Goal: Task Accomplishment & Management: Manage account settings

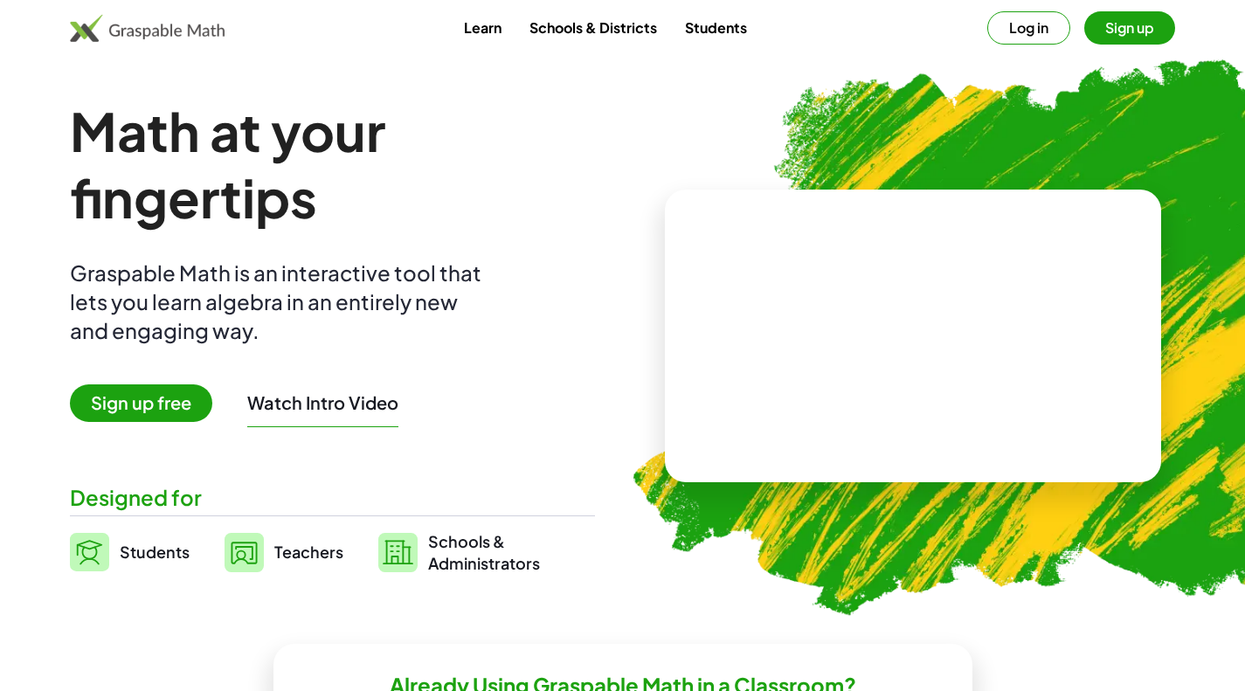
click at [1037, 29] on button "Log in" at bounding box center [1029, 27] width 83 height 33
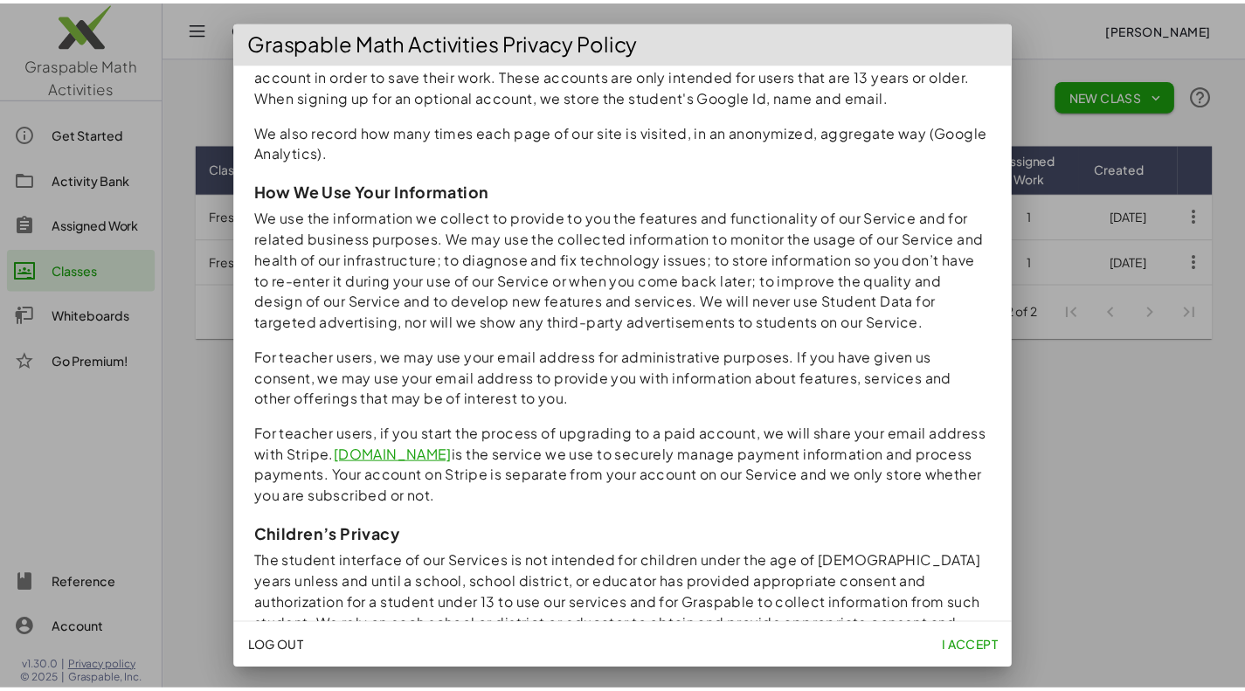
scroll to position [1507, 0]
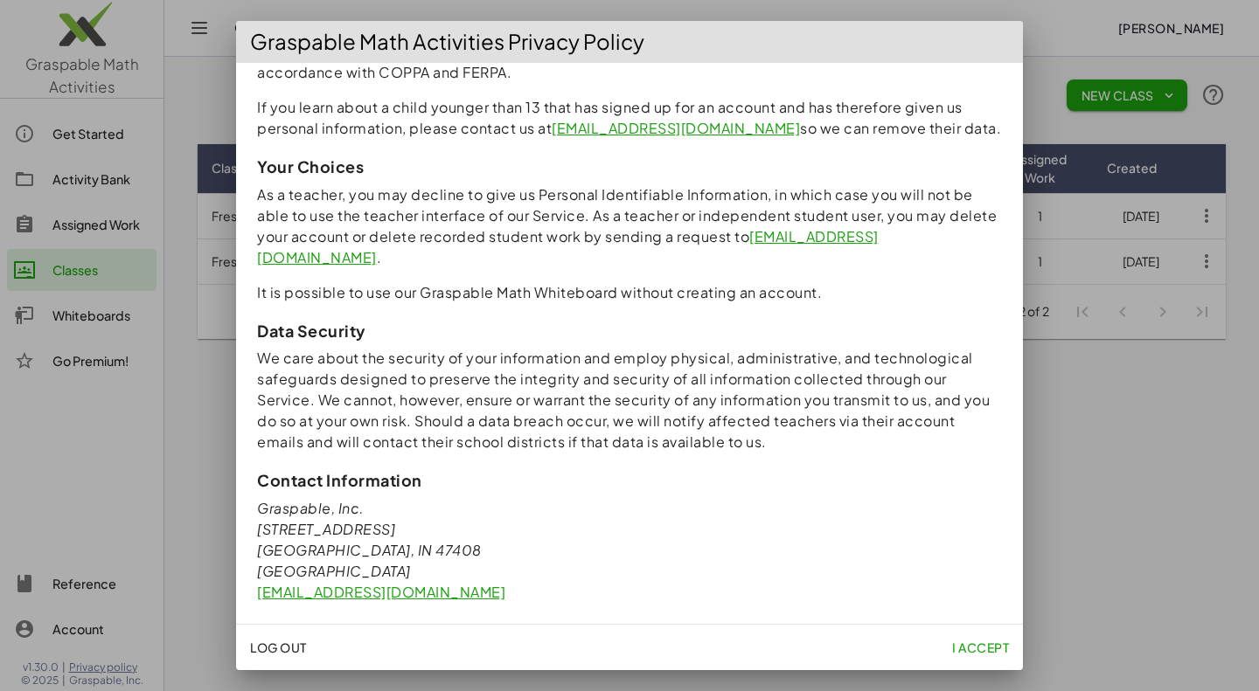
click at [977, 654] on span "I accept" at bounding box center [980, 648] width 57 height 16
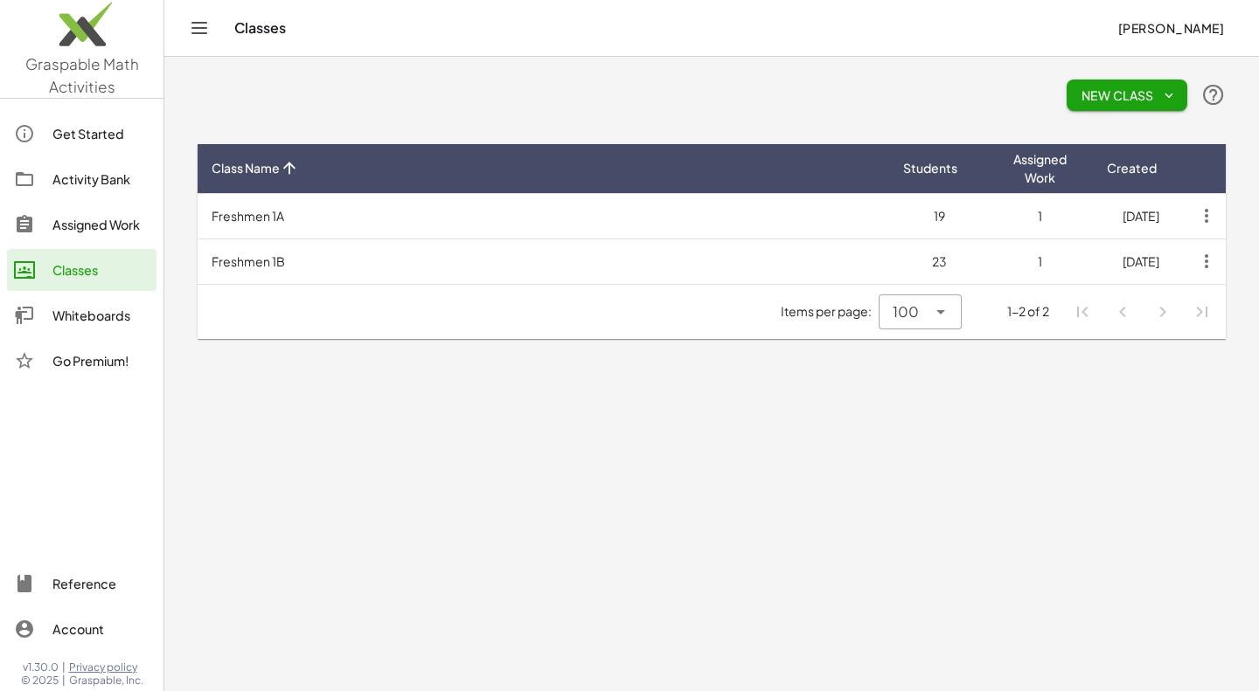
click at [128, 186] on div "Activity Bank" at bounding box center [100, 179] width 97 height 21
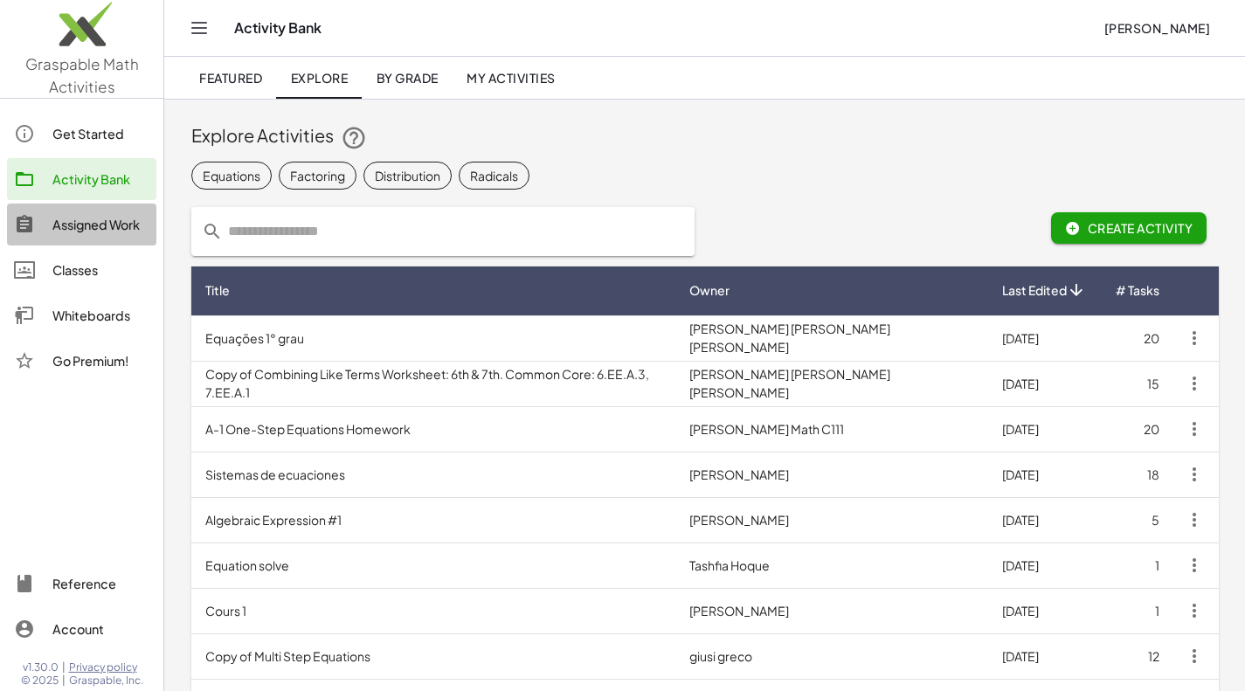
click at [91, 231] on div "Assigned Work" at bounding box center [100, 224] width 97 height 21
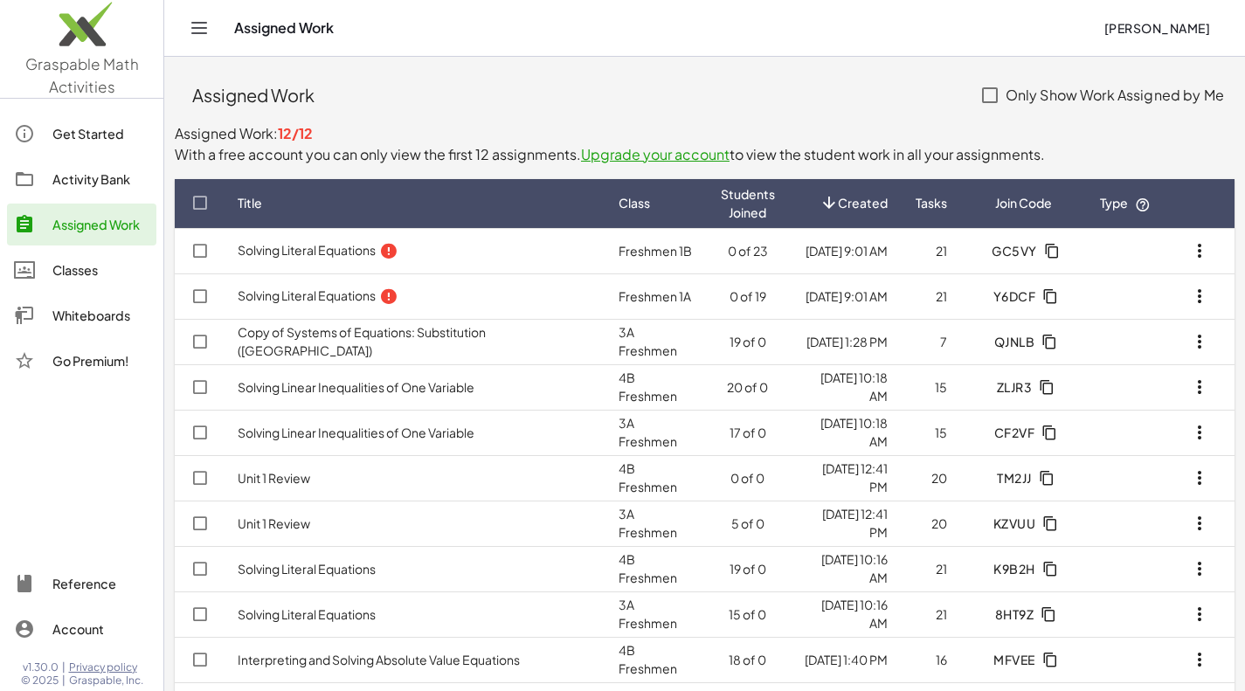
click at [292, 249] on link "Solving Literal Equations" at bounding box center [307, 250] width 138 height 16
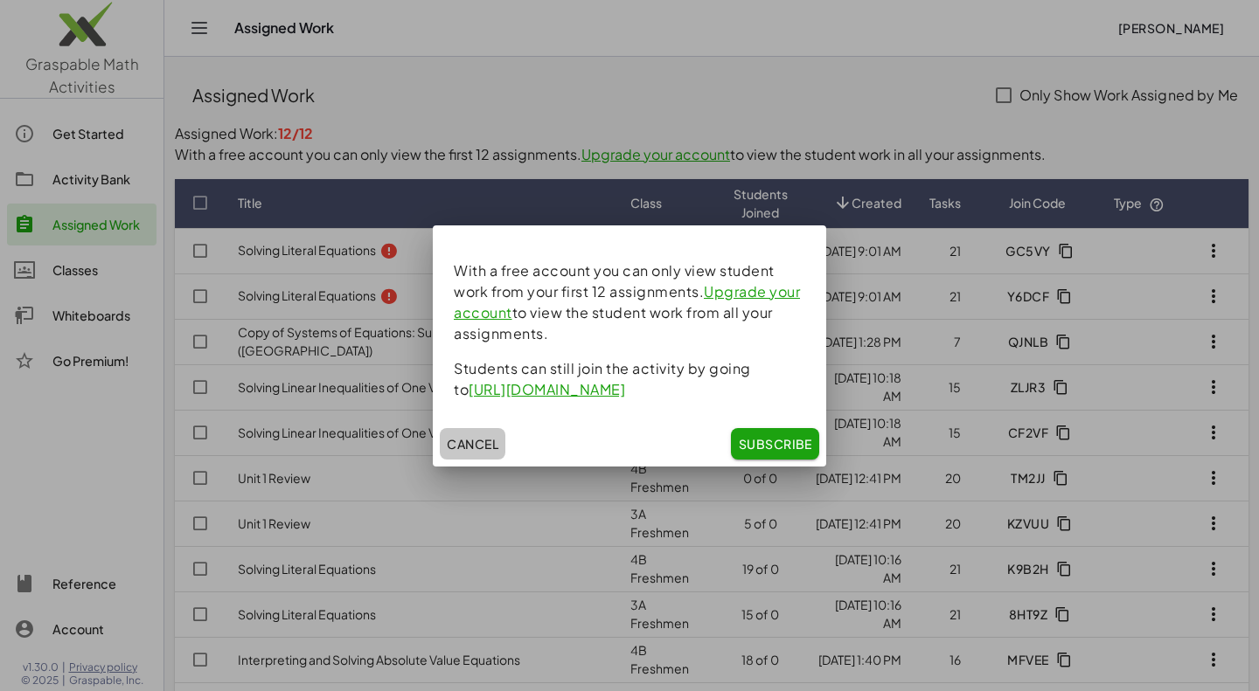
click at [495, 444] on span "Cancel" at bounding box center [473, 444] width 52 height 16
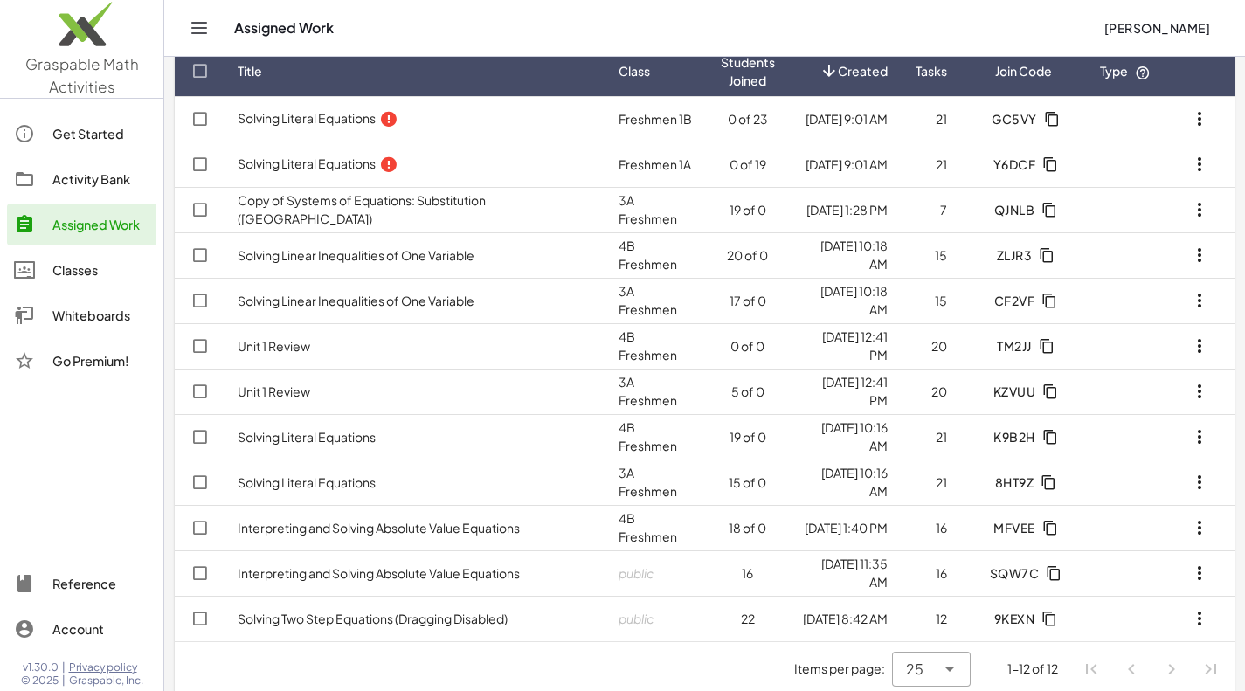
scroll to position [131, 0]
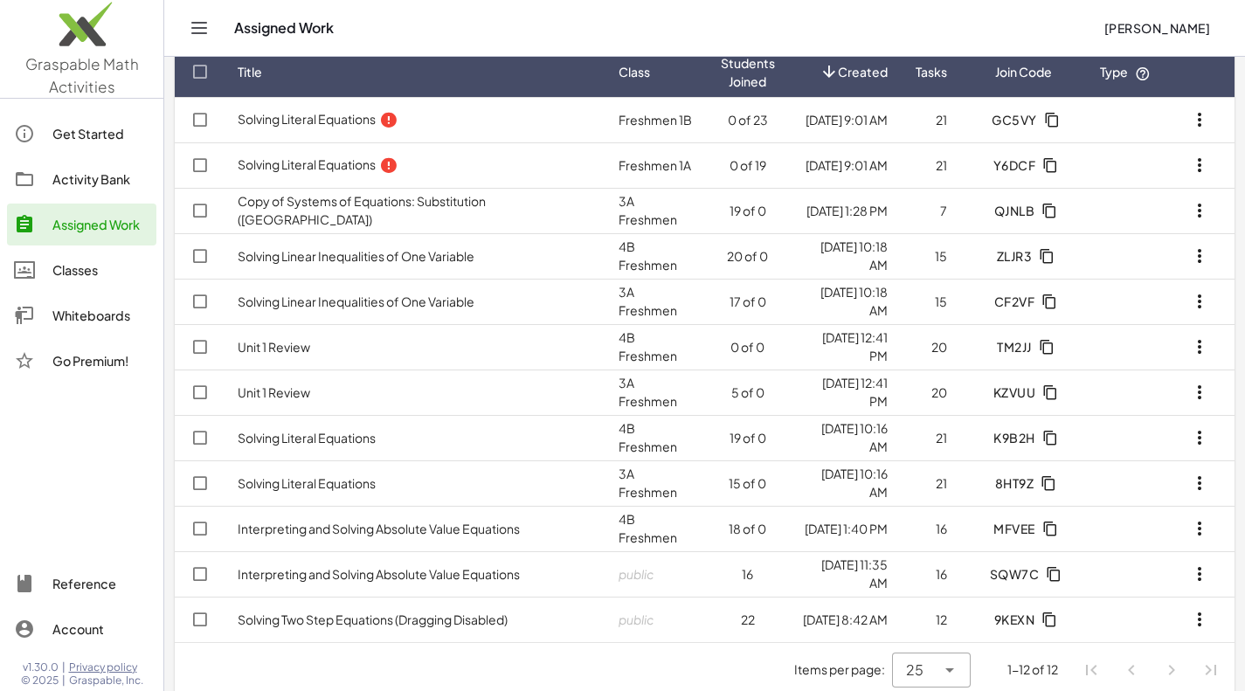
click at [1204, 124] on icon "button" at bounding box center [1200, 119] width 21 height 21
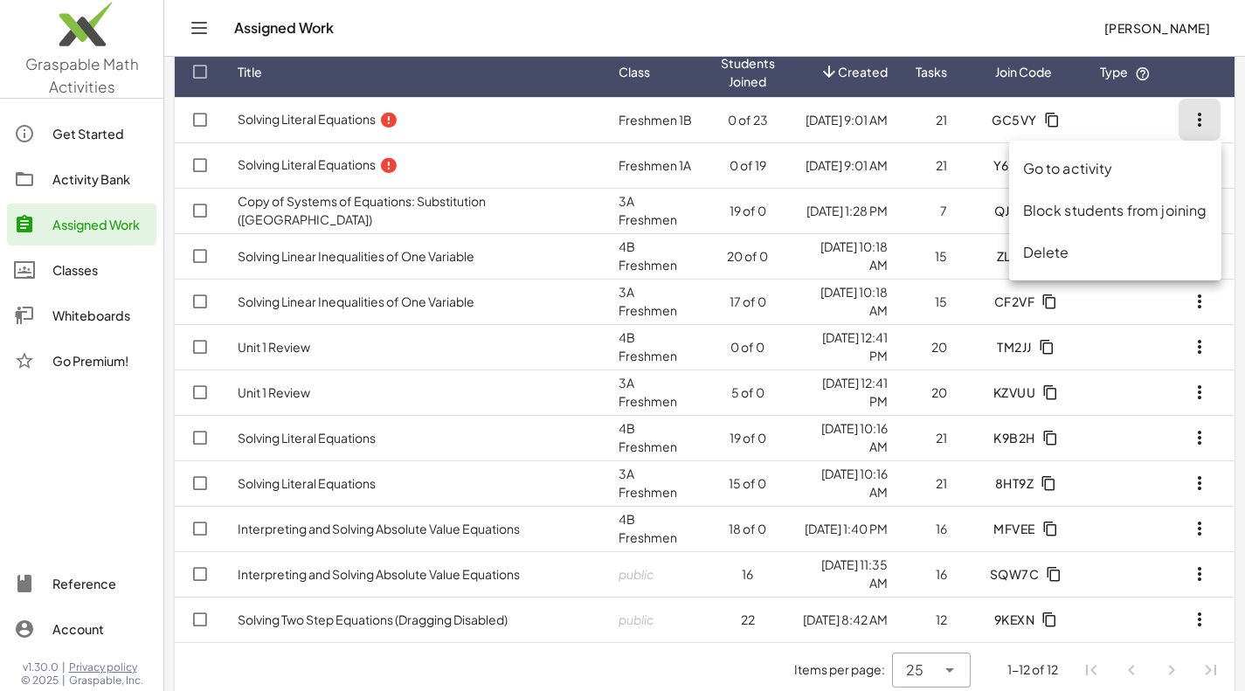
click at [1127, 258] on div "Delete" at bounding box center [1115, 252] width 184 height 21
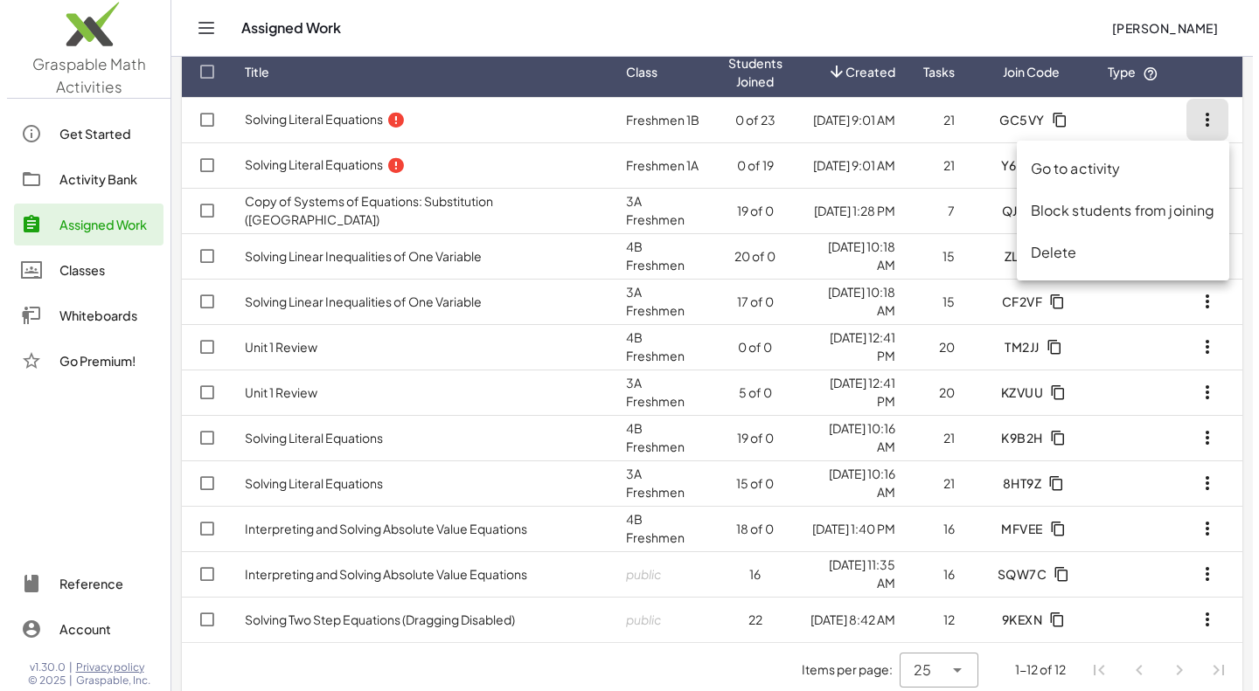
scroll to position [0, 0]
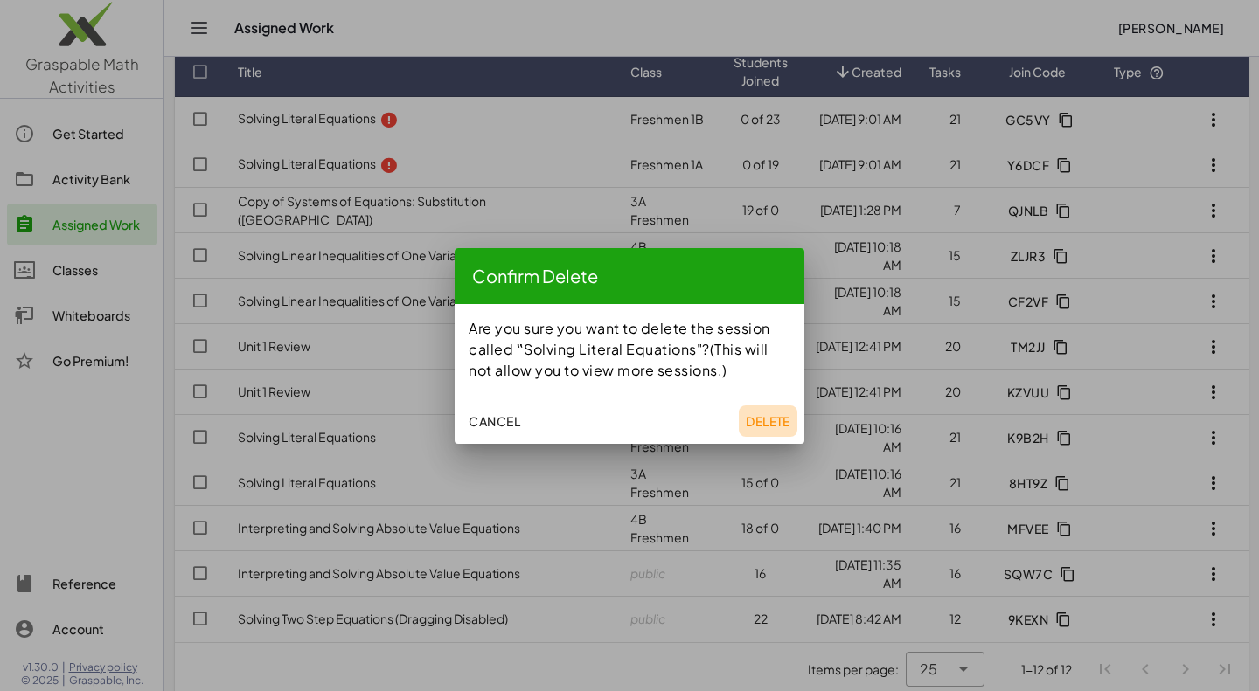
click at [767, 411] on button "Delete" at bounding box center [768, 421] width 59 height 31
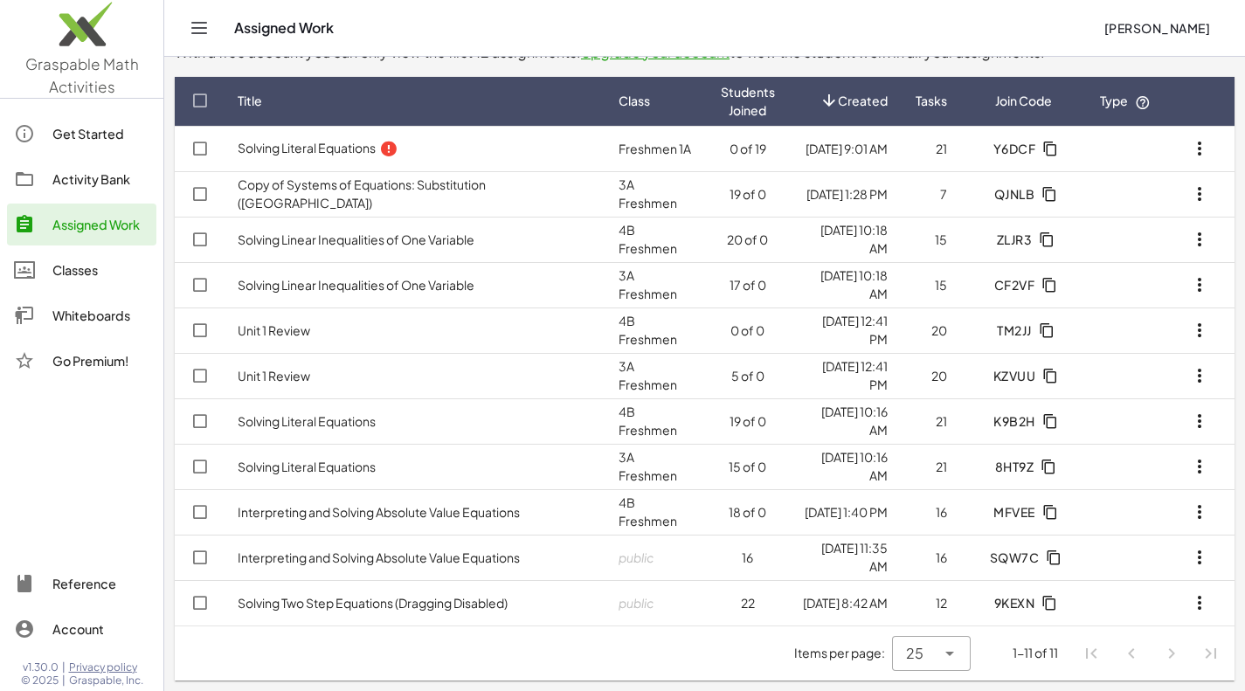
scroll to position [101, 0]
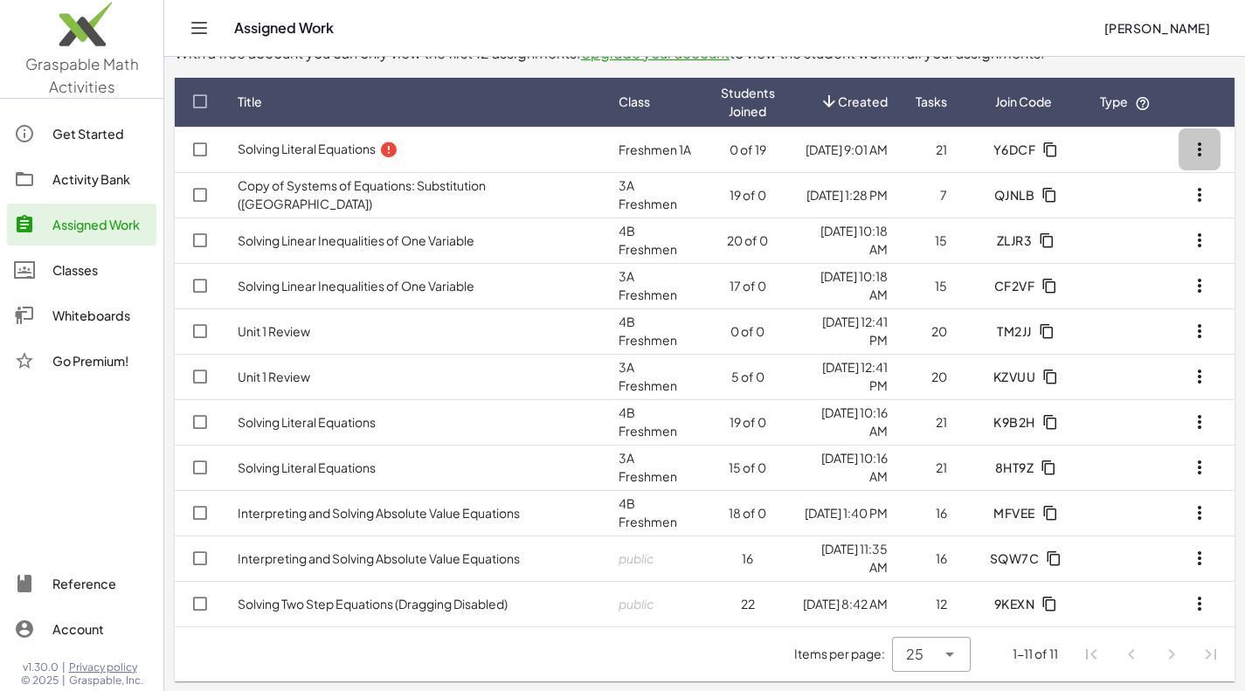
click at [1198, 151] on icon "button" at bounding box center [1200, 149] width 21 height 21
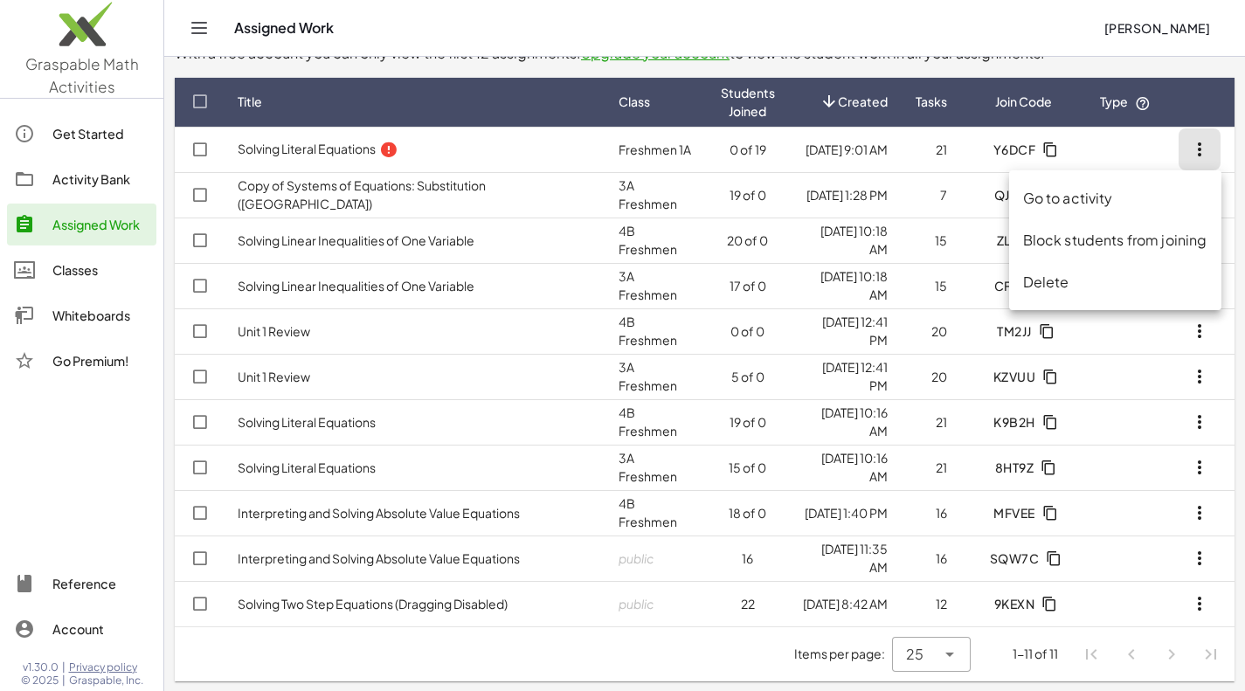
click at [1098, 281] on div "Delete" at bounding box center [1115, 282] width 184 height 21
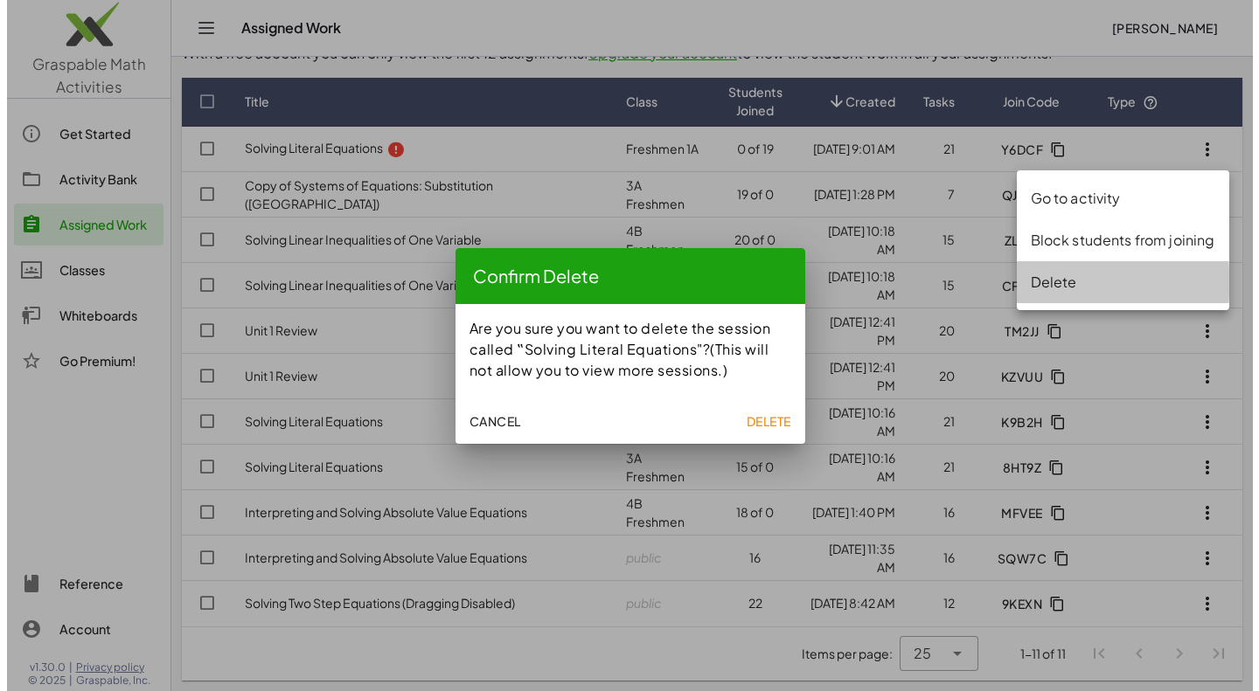
scroll to position [0, 0]
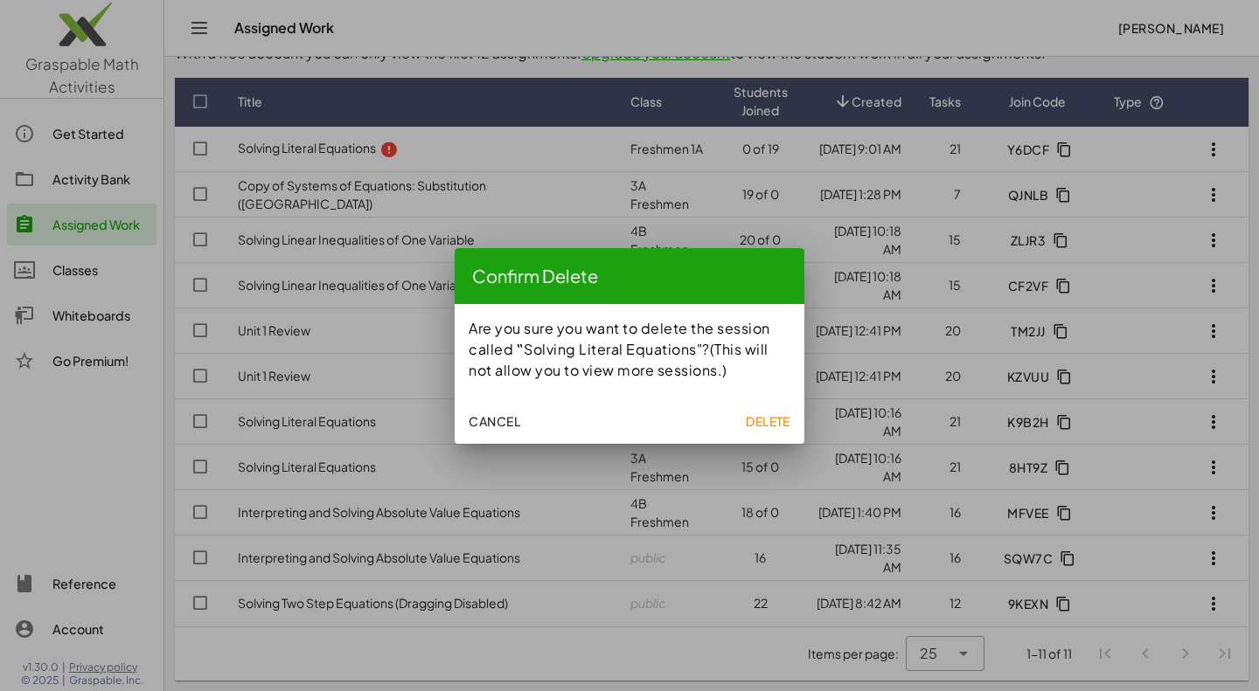
click at [767, 420] on span "Delete" at bounding box center [768, 421] width 45 height 16
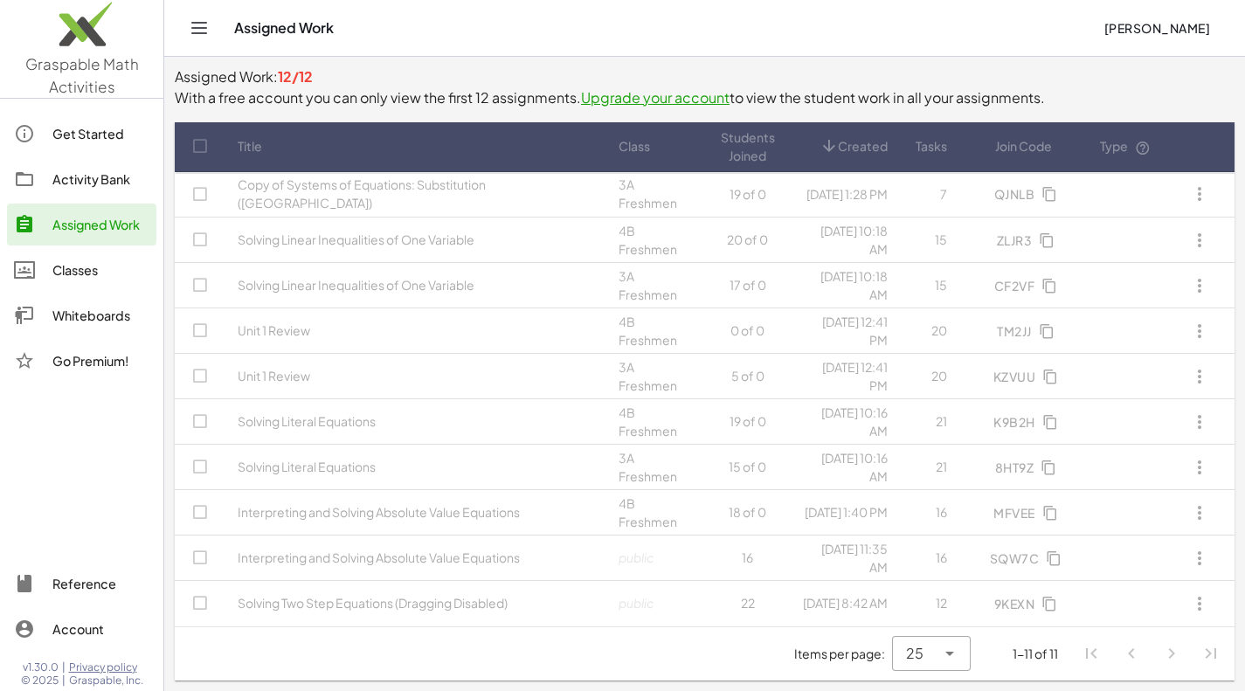
scroll to position [56, 0]
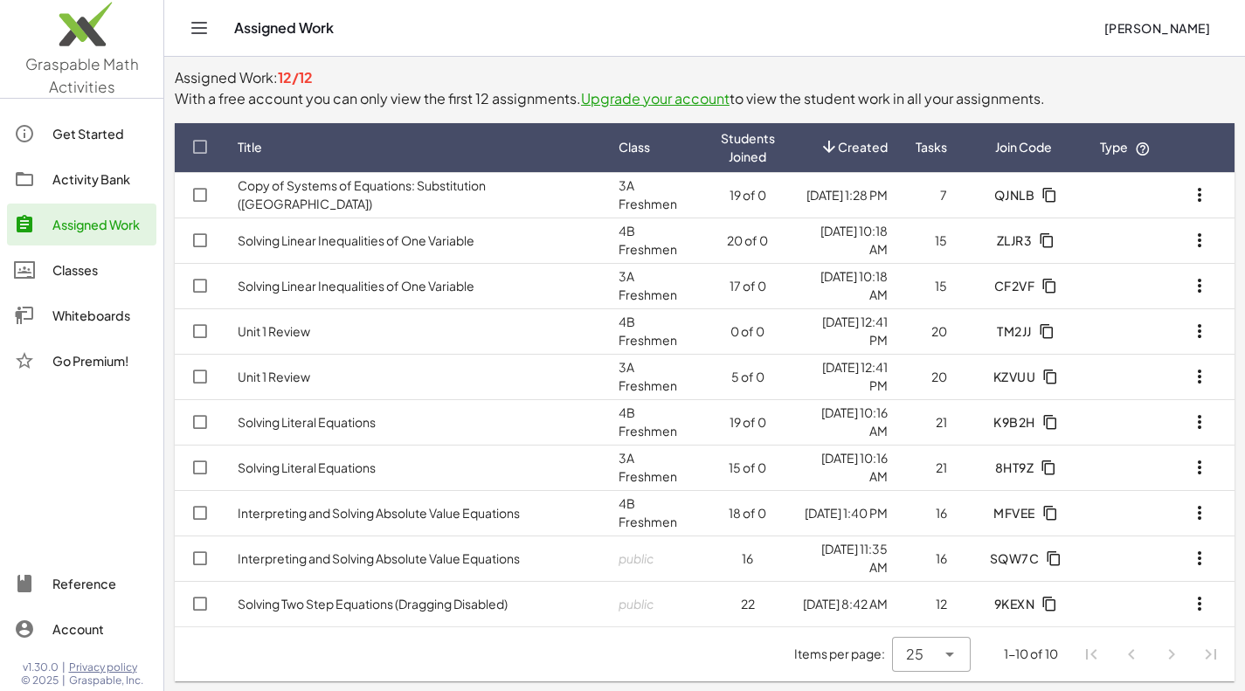
click at [357, 427] on link "Solving Literal Equations" at bounding box center [307, 422] width 138 height 16
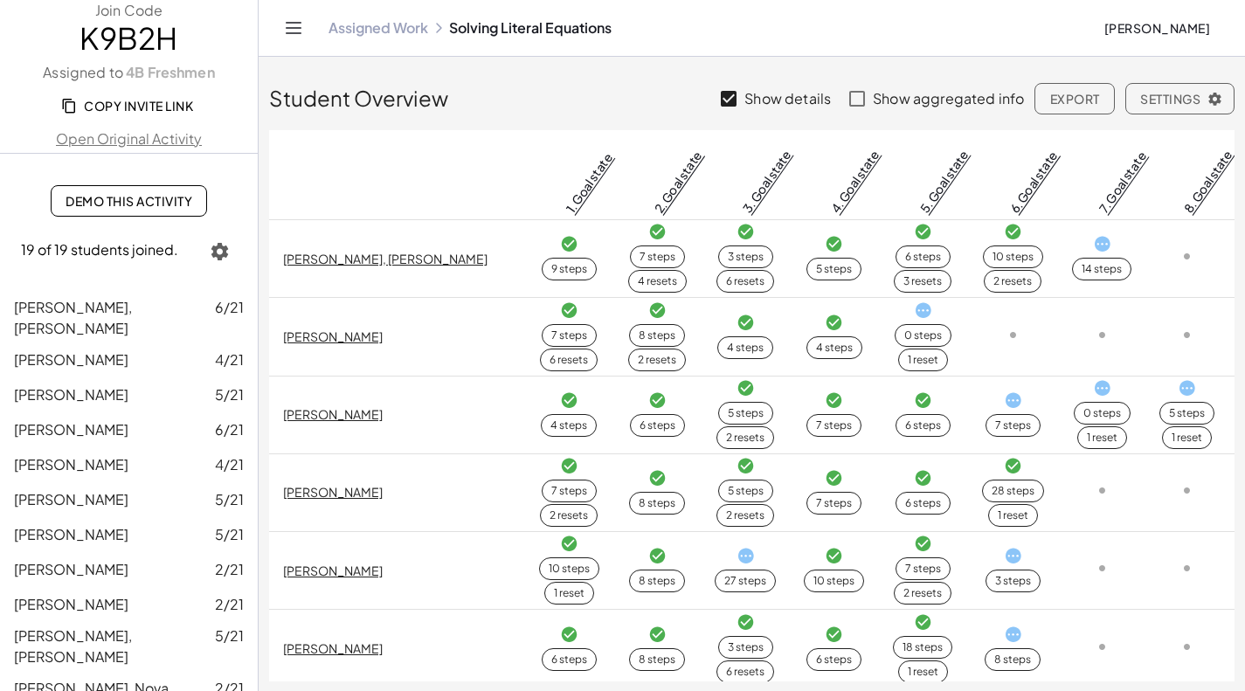
click at [121, 137] on link "Open Original Activity" at bounding box center [129, 138] width 258 height 21
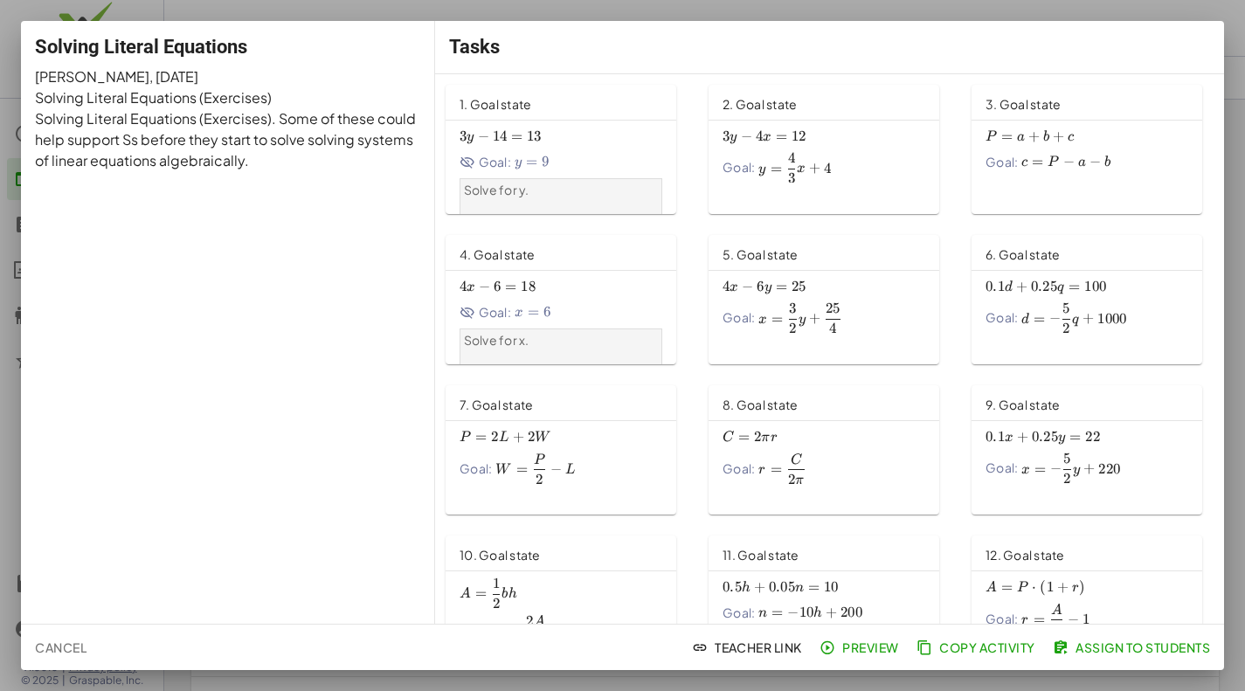
click at [1138, 649] on span "Assign to Students" at bounding box center [1134, 648] width 154 height 16
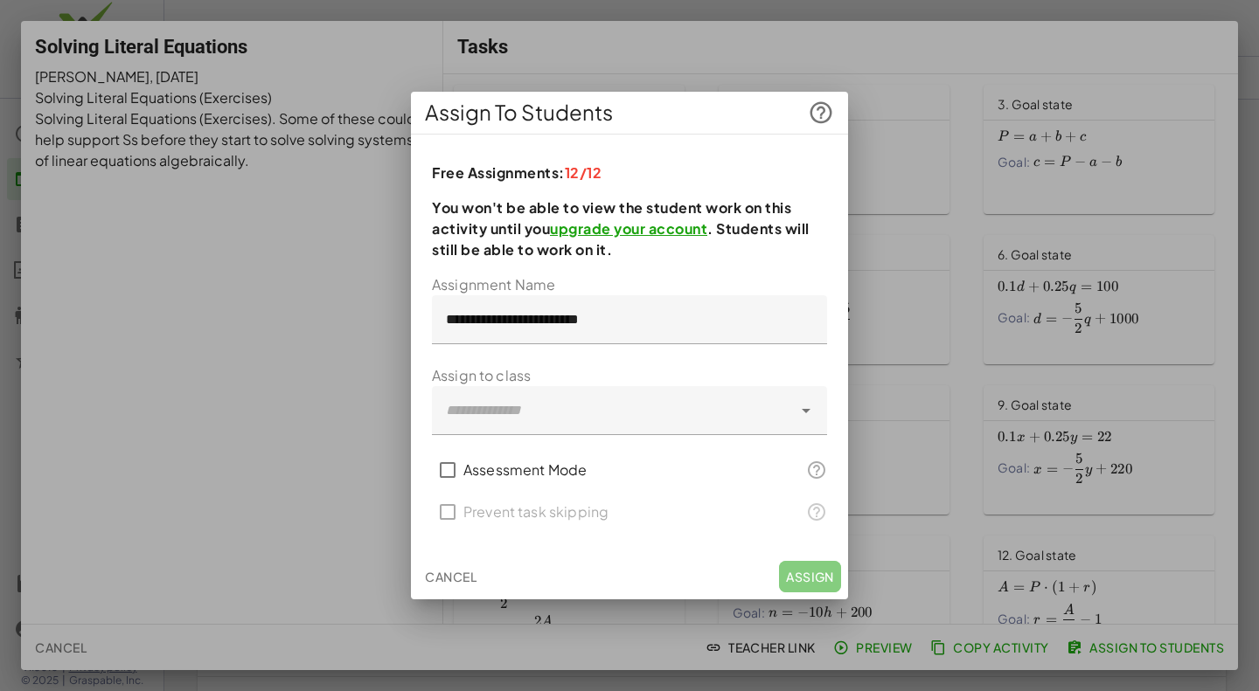
click at [468, 566] on button "Cancel" at bounding box center [451, 576] width 66 height 31
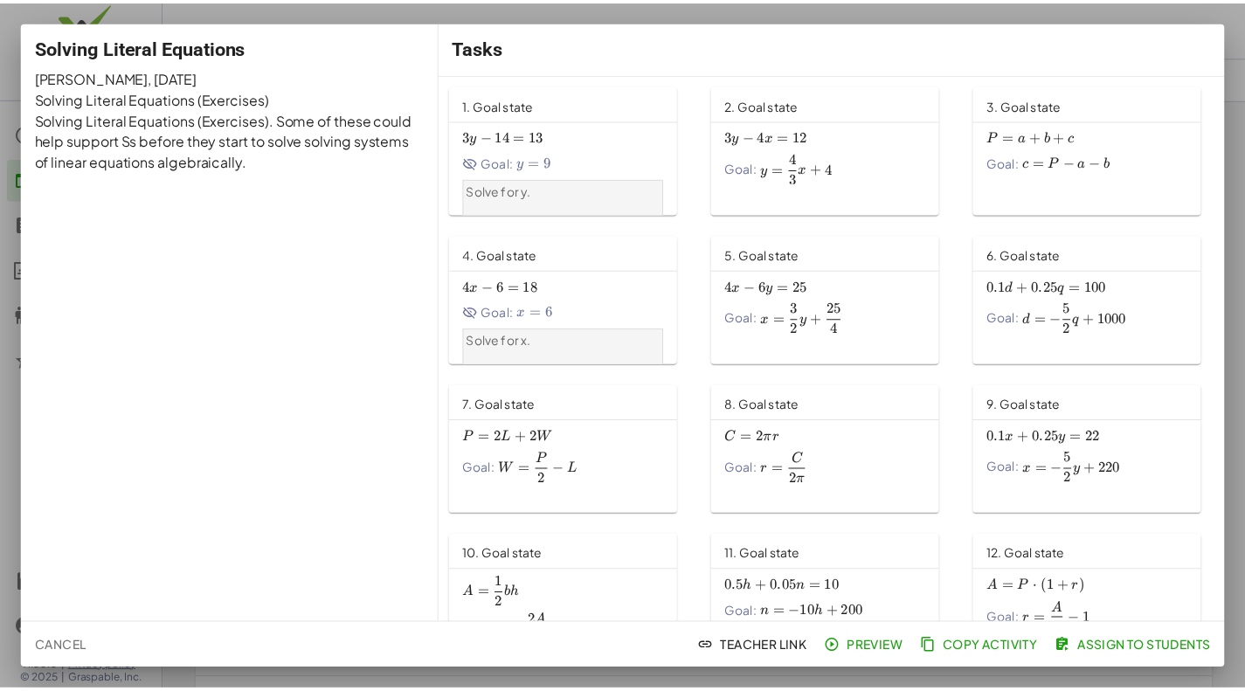
scroll to position [275, 0]
